Goal: Book appointment/travel/reservation

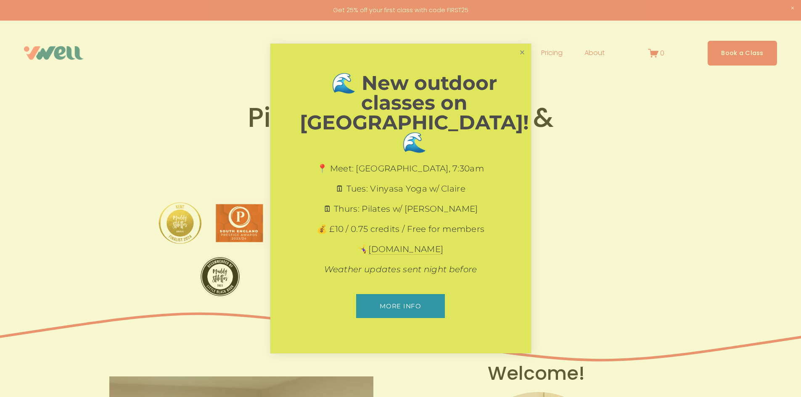
click at [519, 60] on link "Close" at bounding box center [522, 52] width 15 height 15
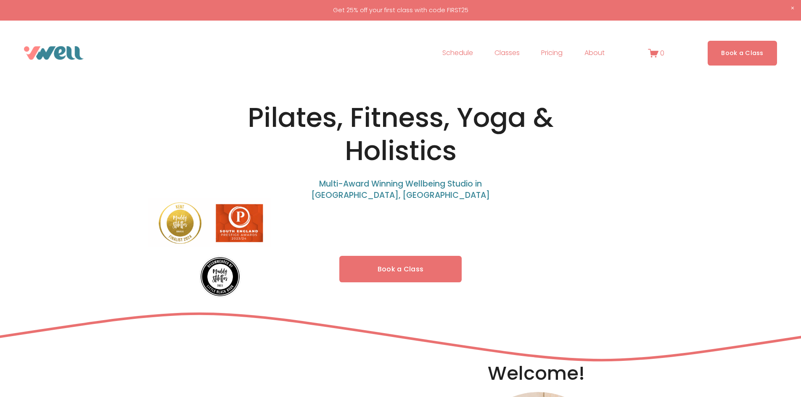
click at [0, 0] on span "Yoga" at bounding box center [0, 0] width 0 height 0
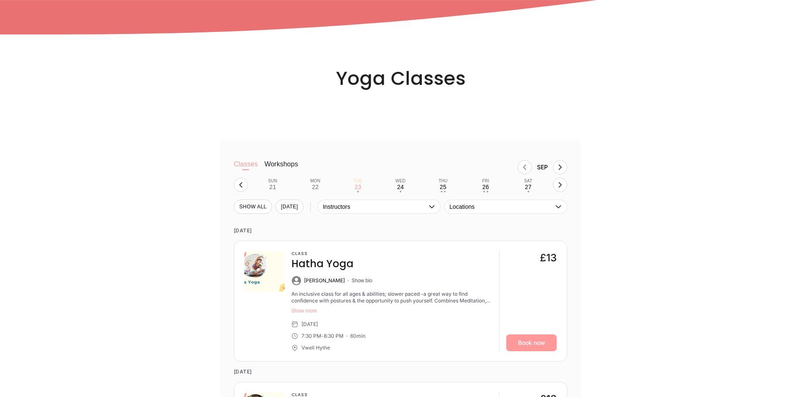
scroll to position [841, 0]
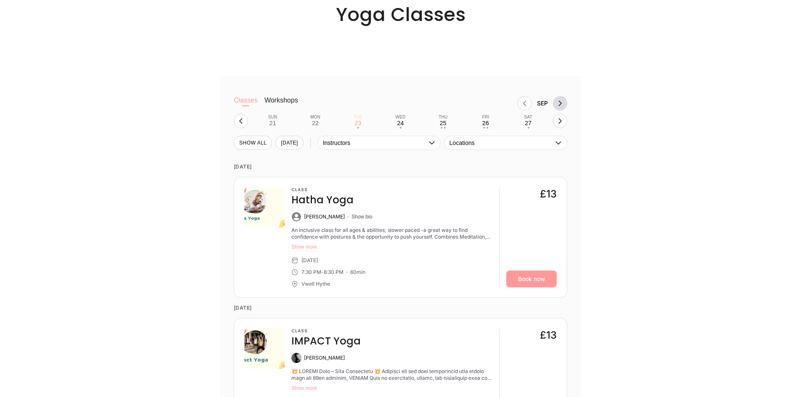
click at [561, 107] on icon "Next month, Oct" at bounding box center [560, 103] width 7 height 7
click at [556, 108] on button "Next month, Nov" at bounding box center [560, 103] width 14 height 14
click at [556, 108] on button "Next month, Dec" at bounding box center [560, 103] width 14 height 14
click at [527, 107] on icon "Previous month, Nov" at bounding box center [524, 103] width 7 height 7
click at [527, 107] on icon "Previous month, Oct" at bounding box center [524, 103] width 7 height 7
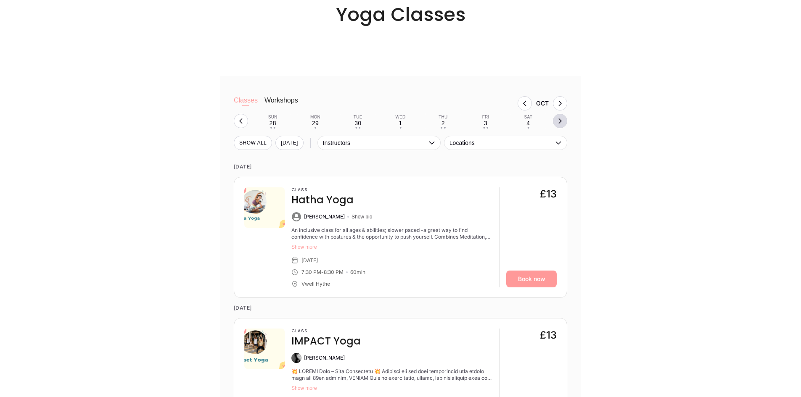
click at [563, 122] on icon "button" at bounding box center [560, 121] width 7 height 7
click at [374, 129] on button "Tue 14 • •" at bounding box center [358, 121] width 36 height 16
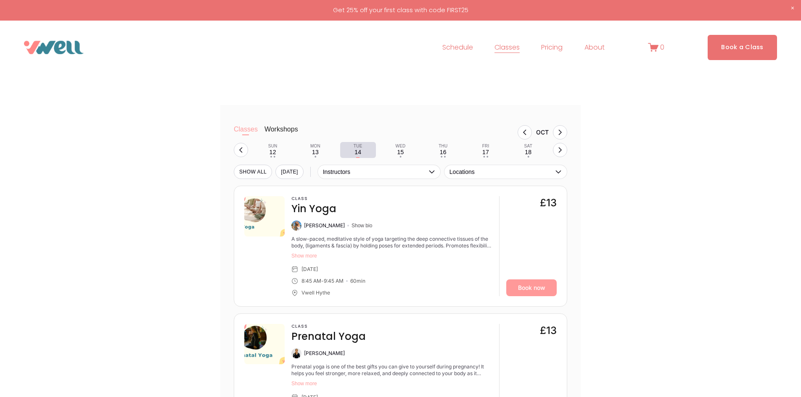
scroll to position [799, 0]
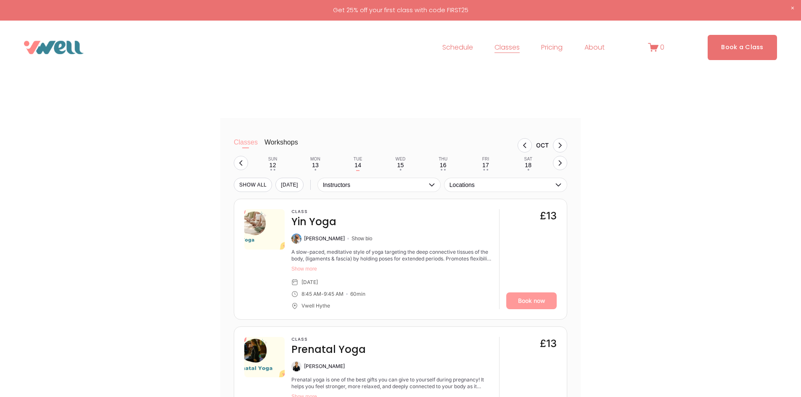
click at [281, 144] on button "Workshops" at bounding box center [281, 146] width 34 height 17
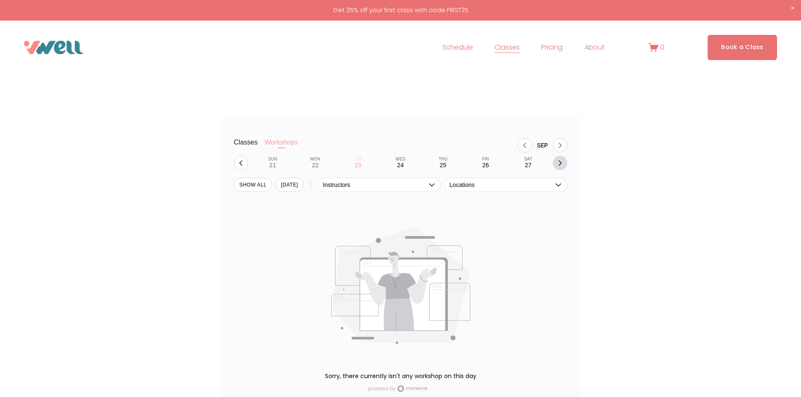
click at [557, 164] on icon "button" at bounding box center [560, 163] width 7 height 7
click at [350, 160] on button "Tue 14" at bounding box center [358, 163] width 36 height 16
click at [239, 143] on button "Classes" at bounding box center [246, 146] width 24 height 17
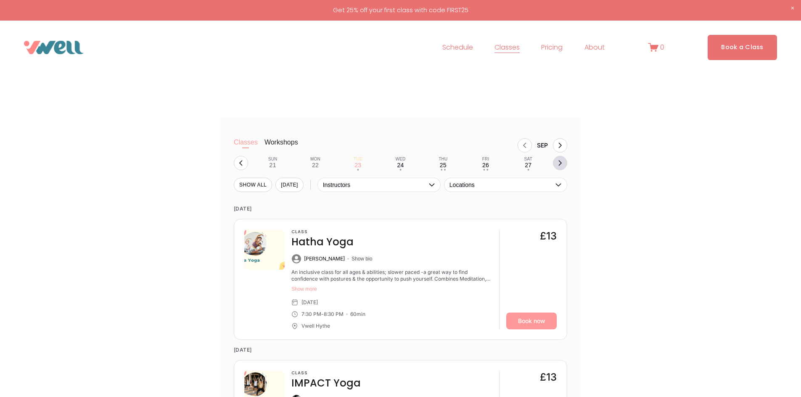
click at [560, 165] on icon "button" at bounding box center [560, 163] width 7 height 7
click at [366, 166] on button "Tue 14 • •" at bounding box center [358, 163] width 36 height 16
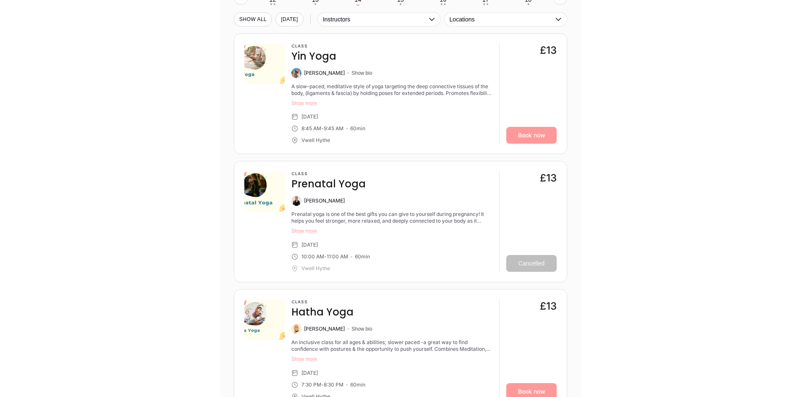
scroll to position [841, 0]
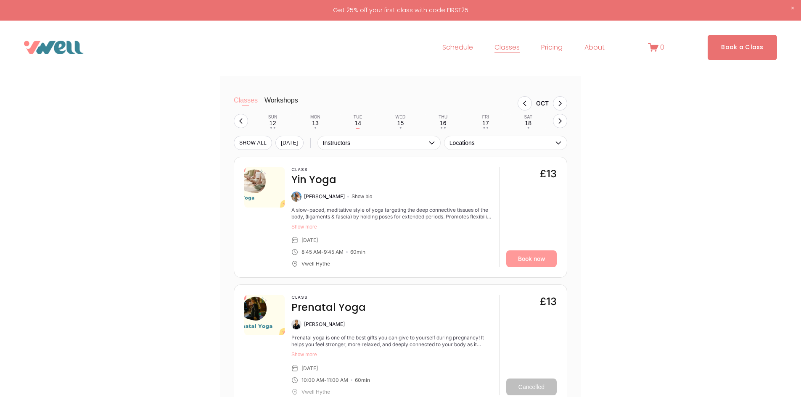
click at [444, 51] on link "Schedule" at bounding box center [457, 47] width 31 height 13
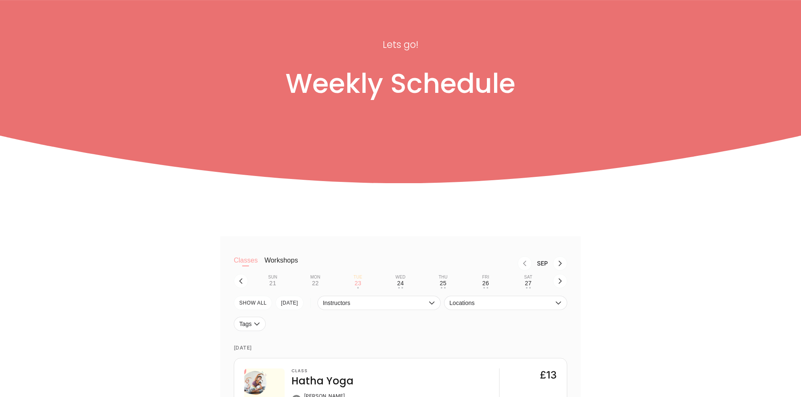
scroll to position [210, 0]
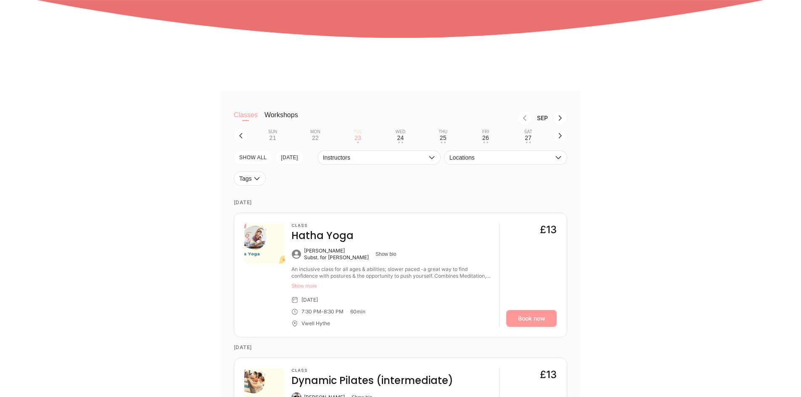
click at [560, 137] on icon "button" at bounding box center [560, 135] width 7 height 7
click at [360, 138] on div "14" at bounding box center [357, 138] width 7 height 7
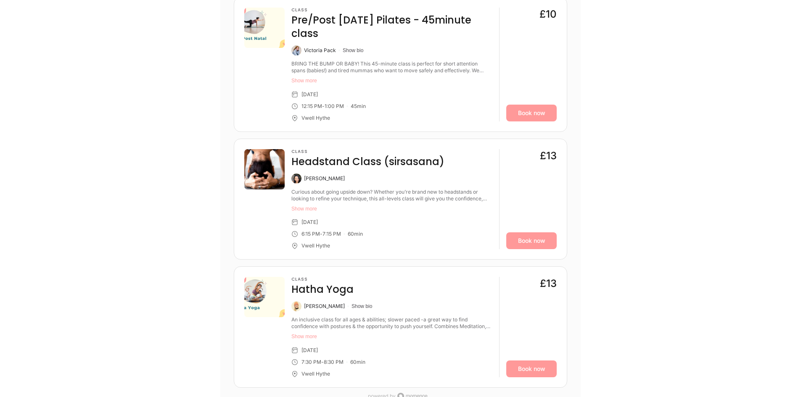
scroll to position [799, 0]
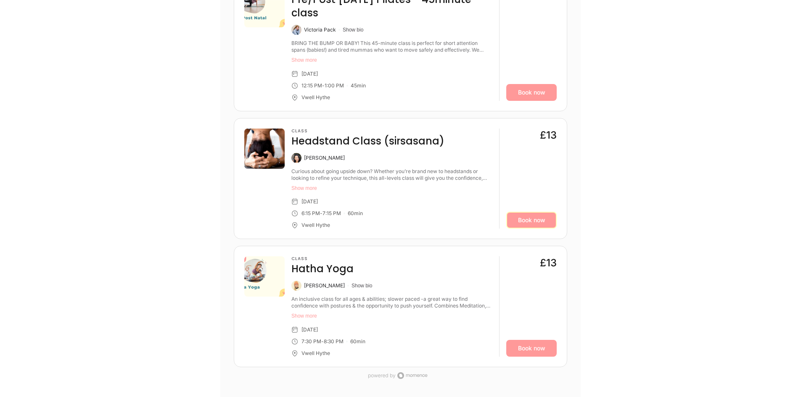
click at [540, 216] on link "Book now" at bounding box center [531, 220] width 50 height 17
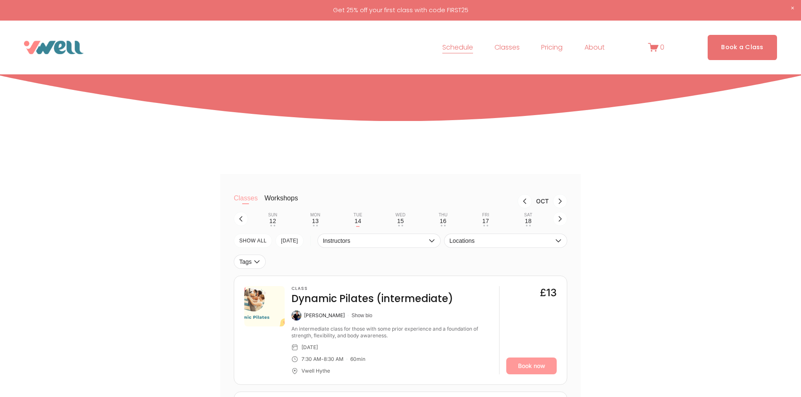
scroll to position [168, 0]
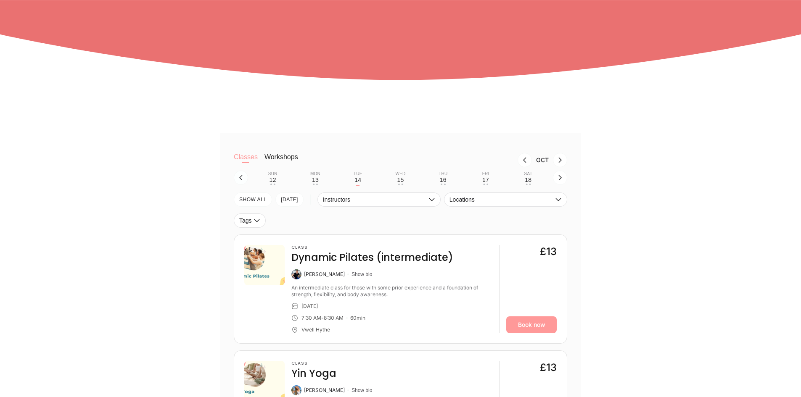
click at [240, 181] on icon "button" at bounding box center [241, 177] width 7 height 7
click at [562, 181] on icon "button" at bounding box center [560, 177] width 7 height 7
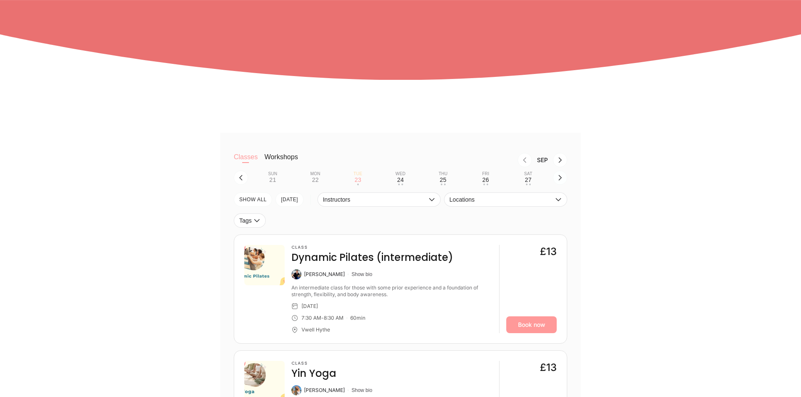
click at [562, 181] on icon "button" at bounding box center [560, 177] width 7 height 7
click at [246, 178] on button "button" at bounding box center [241, 178] width 14 height 14
click at [240, 179] on icon "button" at bounding box center [240, 177] width 3 height 5
click at [487, 176] on div "Fri" at bounding box center [485, 174] width 7 height 5
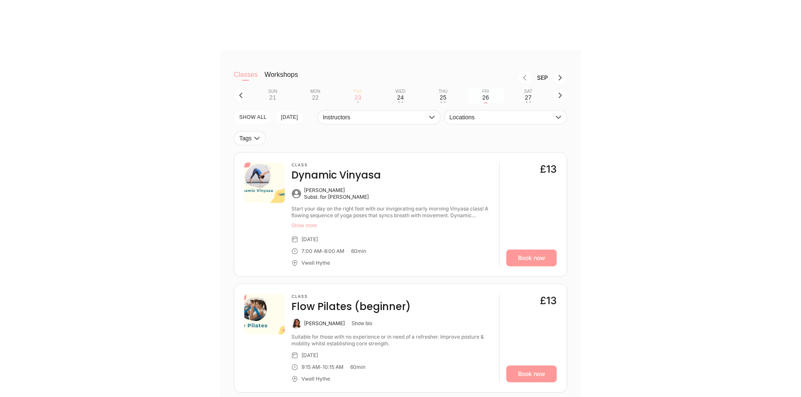
scroll to position [252, 0]
